Goal: Task Accomplishment & Management: Use online tool/utility

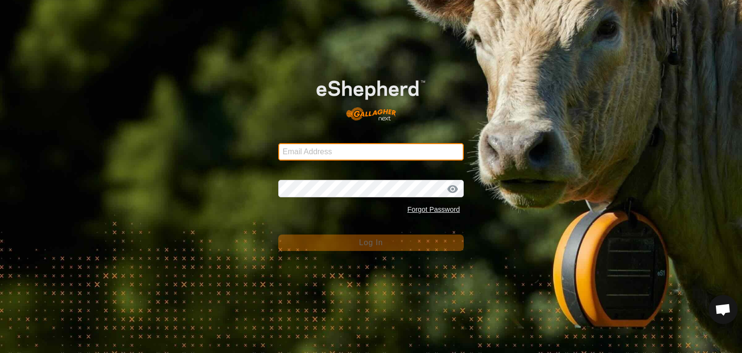
type input "[EMAIL_ADDRESS][DOMAIN_NAME]"
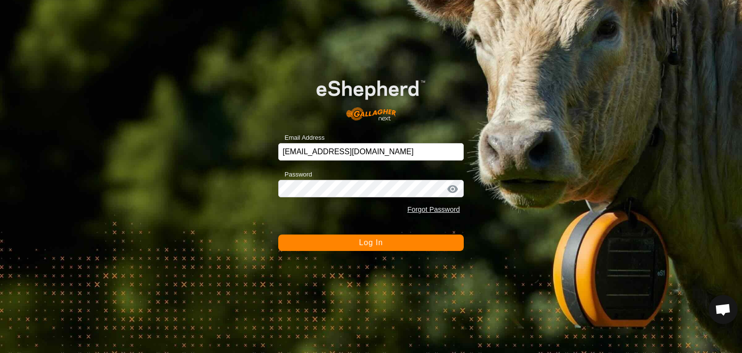
click at [375, 242] on span "Log In" at bounding box center [371, 242] width 24 height 8
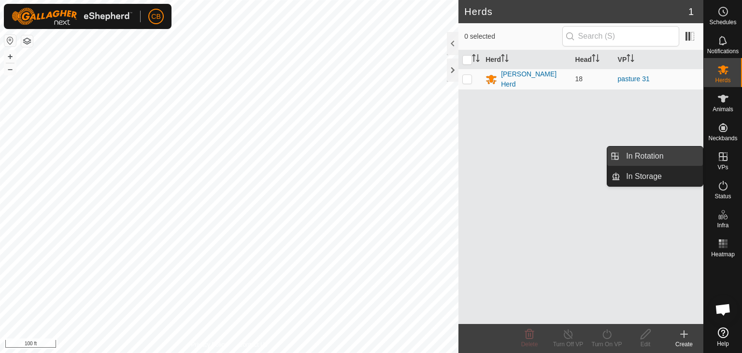
click at [660, 156] on link "In Rotation" at bounding box center [661, 155] width 83 height 19
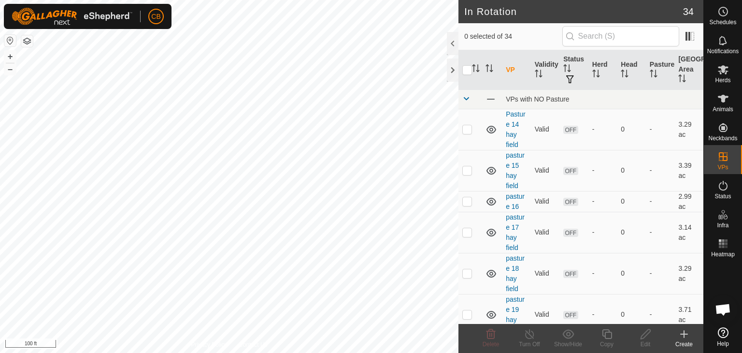
click at [681, 332] on icon at bounding box center [684, 334] width 12 height 12
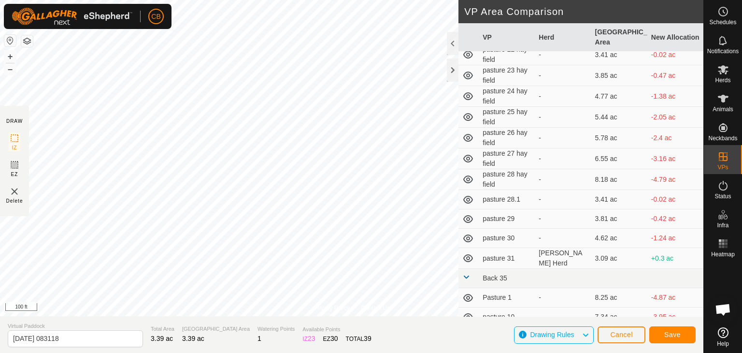
scroll to position [193, 0]
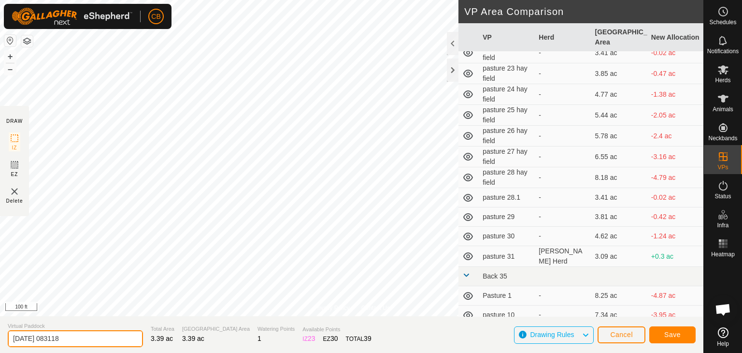
click at [81, 339] on input "[DATE] 083118" at bounding box center [75, 338] width 135 height 17
type input "2"
type input "pasture 32"
click at [624, 337] on span "Cancel" at bounding box center [621, 334] width 23 height 8
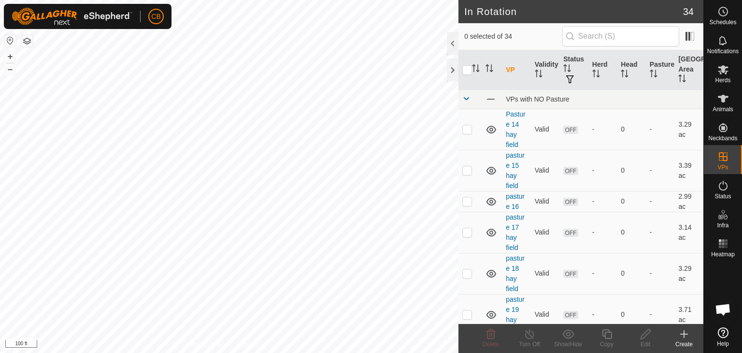
click at [682, 334] on icon at bounding box center [684, 334] width 7 height 0
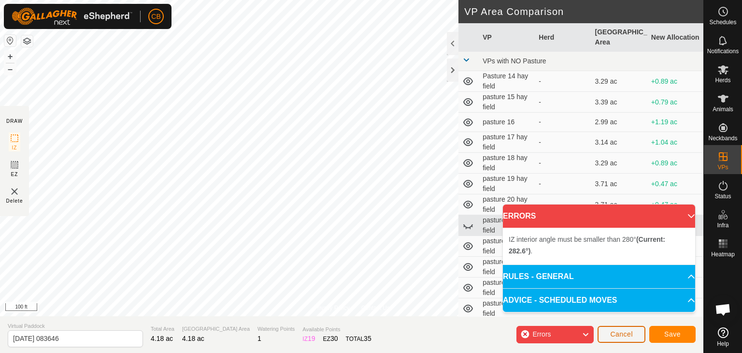
click at [617, 329] on button "Cancel" at bounding box center [622, 334] width 48 height 17
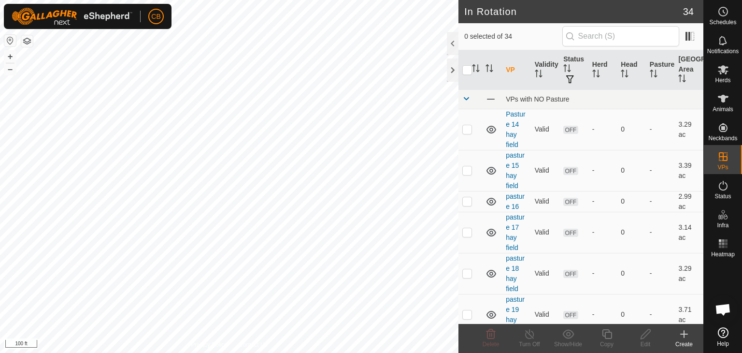
click at [685, 340] on div "Create" at bounding box center [684, 344] width 39 height 9
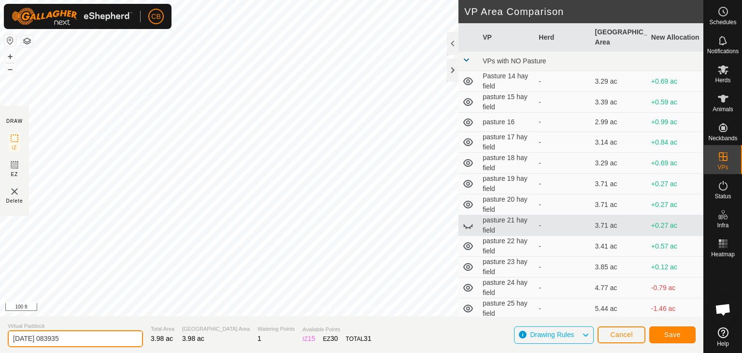
click at [89, 337] on input "[DATE] 083935" at bounding box center [75, 338] width 135 height 17
type input "2"
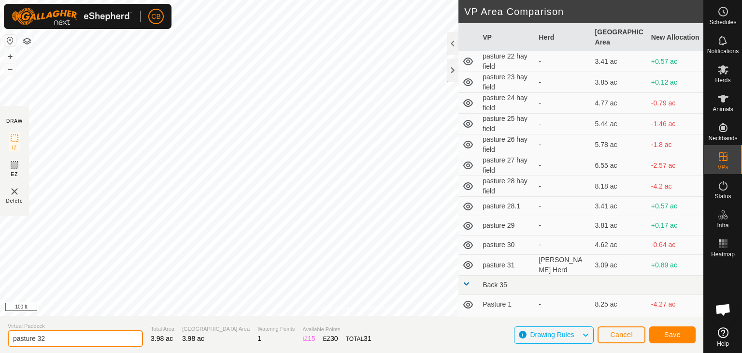
scroll to position [193, 0]
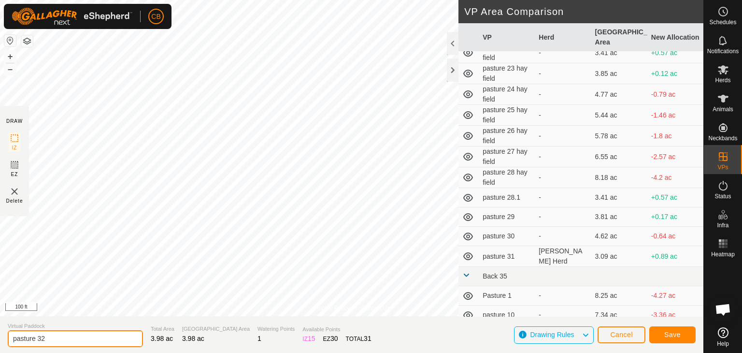
type input "pasture 32"
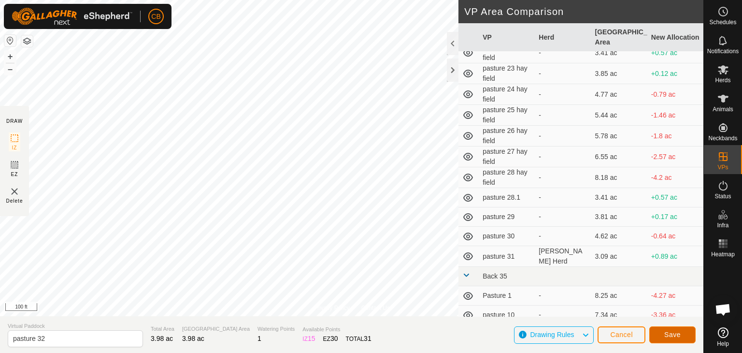
click at [678, 334] on span "Save" at bounding box center [672, 334] width 16 height 8
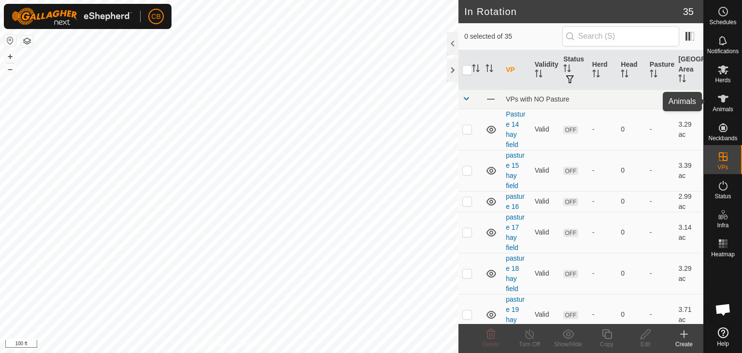
click at [723, 100] on icon at bounding box center [723, 99] width 11 height 8
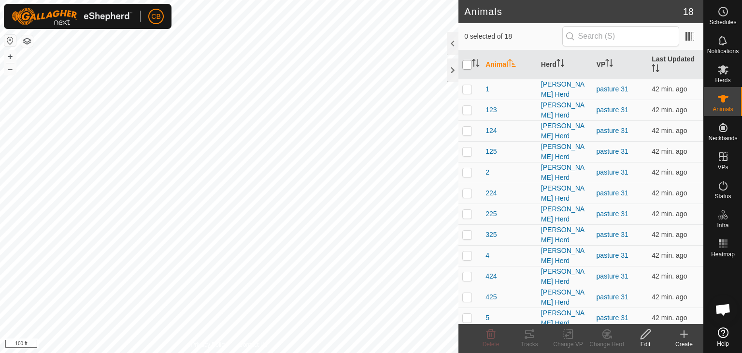
click at [465, 64] on input "checkbox" at bounding box center [467, 65] width 10 height 10
checkbox input "true"
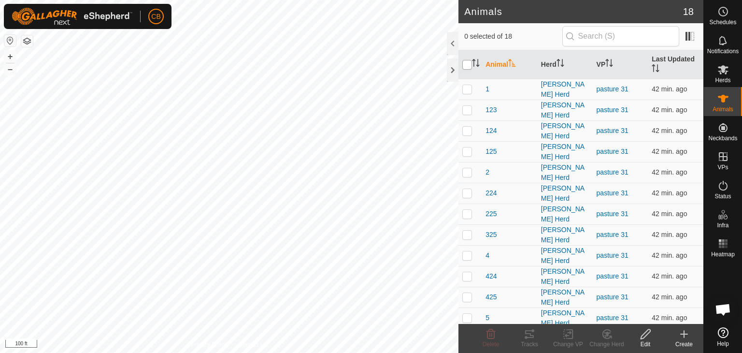
checkbox input "true"
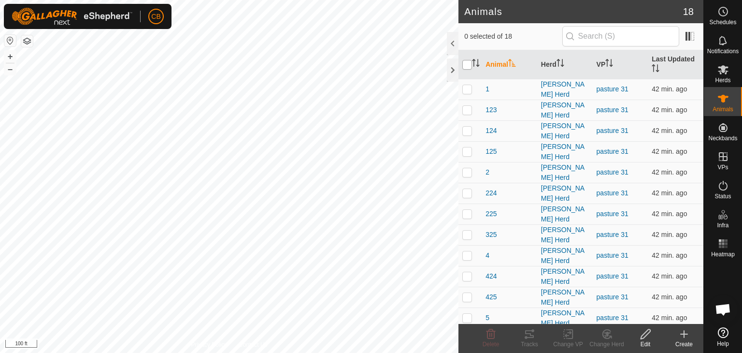
checkbox input "true"
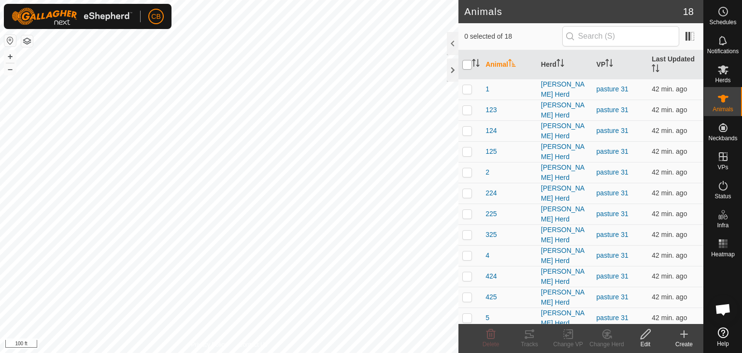
checkbox input "true"
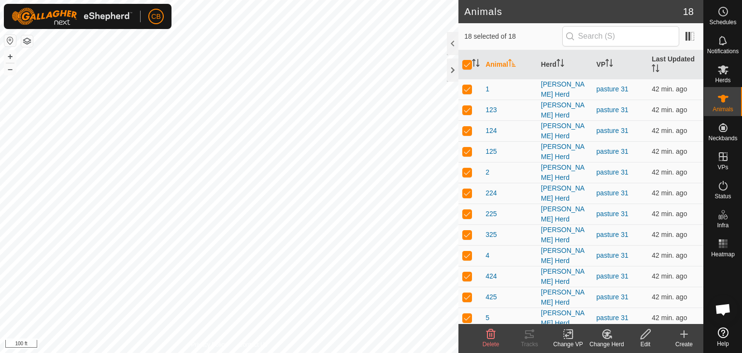
click at [569, 336] on icon at bounding box center [568, 334] width 12 height 12
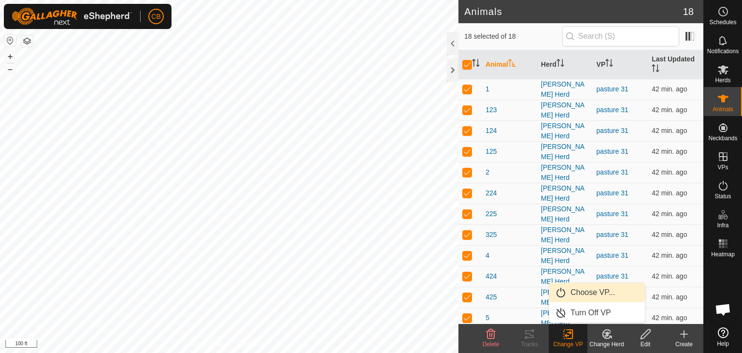
click at [581, 288] on link "Choose VP..." at bounding box center [597, 292] width 96 height 19
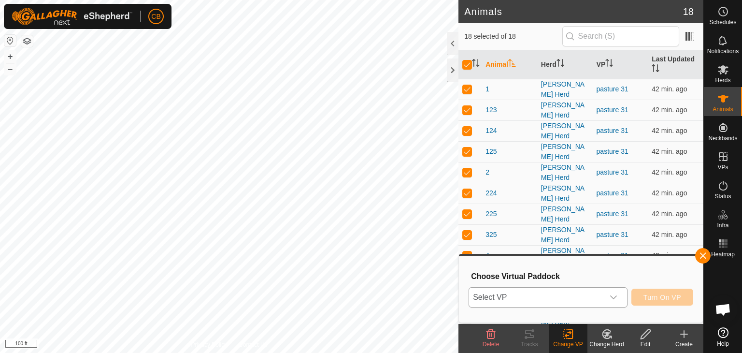
click at [614, 295] on icon "dropdown trigger" at bounding box center [614, 297] width 8 height 8
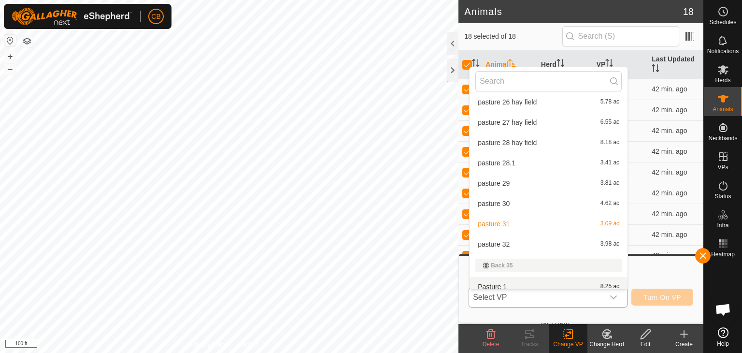
scroll to position [276, 0]
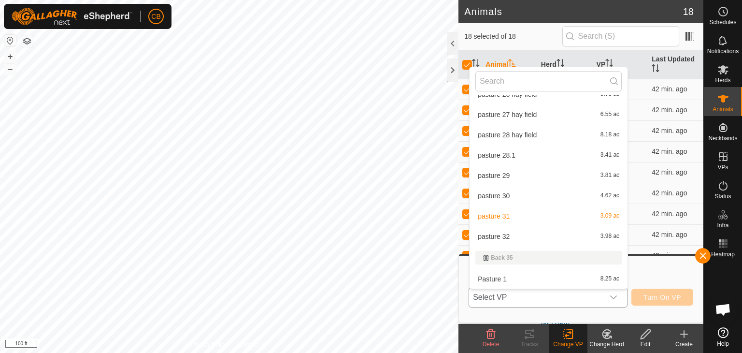
click at [500, 235] on li "pasture 32 3.98 ac" at bounding box center [549, 236] width 158 height 19
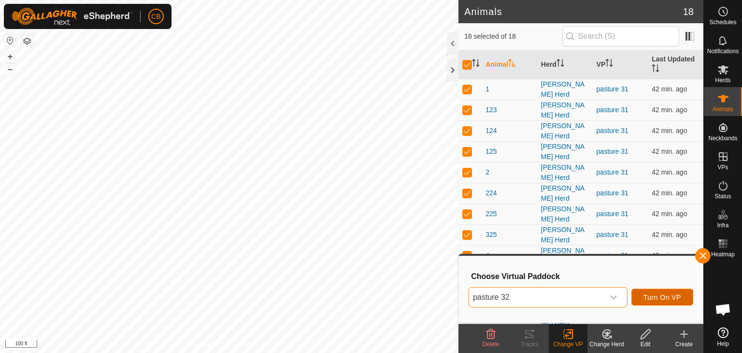
click at [659, 300] on span "Turn On VP" at bounding box center [662, 297] width 38 height 8
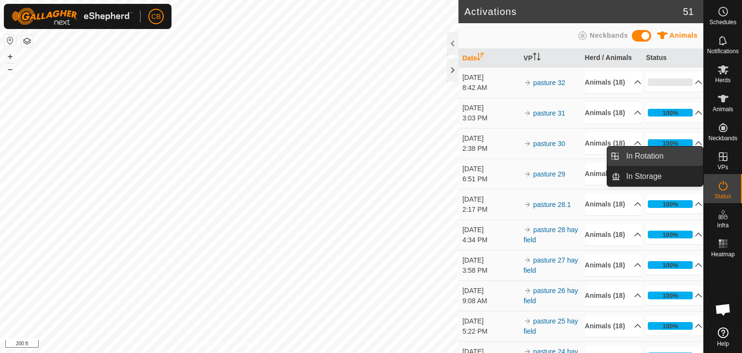
click at [679, 161] on link "In Rotation" at bounding box center [661, 155] width 83 height 19
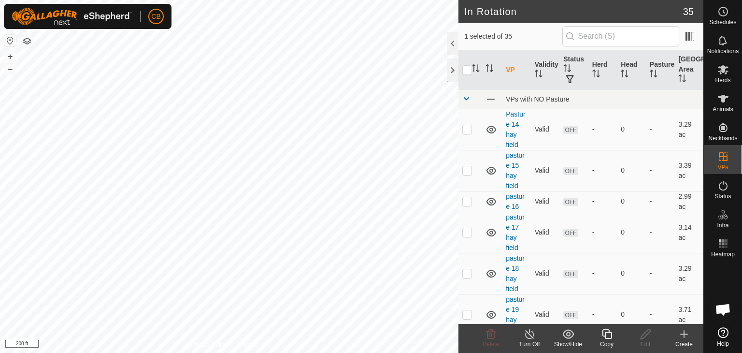
click at [681, 340] on div "Create" at bounding box center [684, 344] width 39 height 9
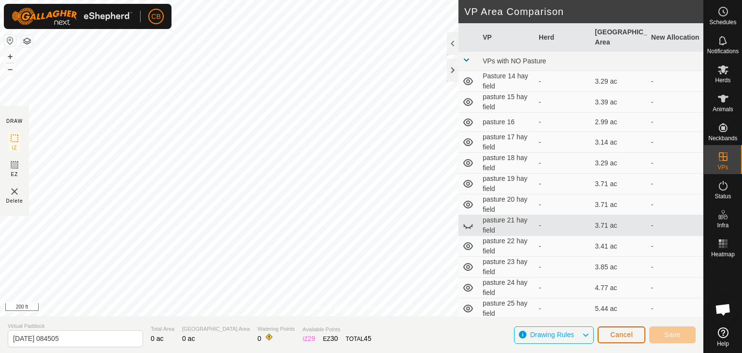
click at [613, 333] on span "Cancel" at bounding box center [621, 334] width 23 height 8
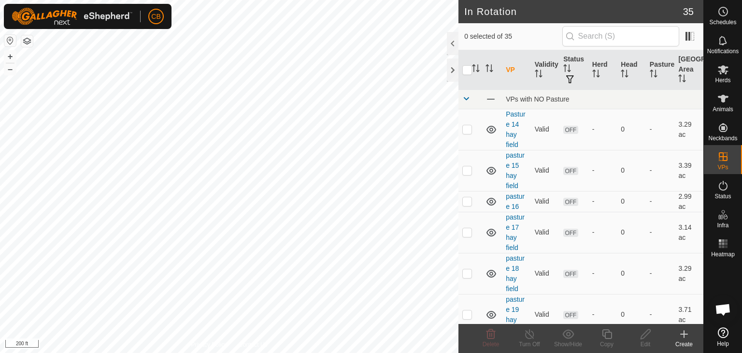
click at [680, 336] on icon at bounding box center [684, 334] width 12 height 12
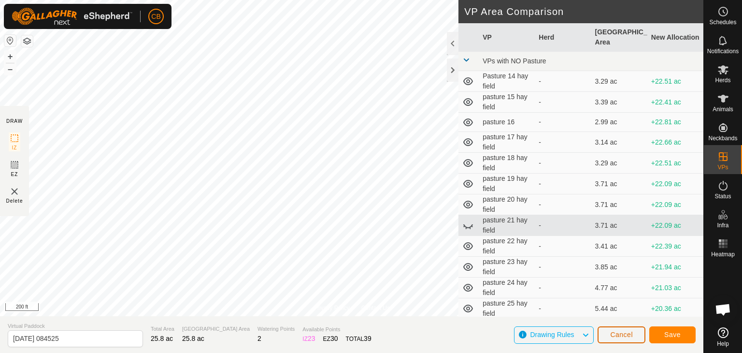
click at [617, 331] on span "Cancel" at bounding box center [621, 334] width 23 height 8
